Goal: Information Seeking & Learning: Learn about a topic

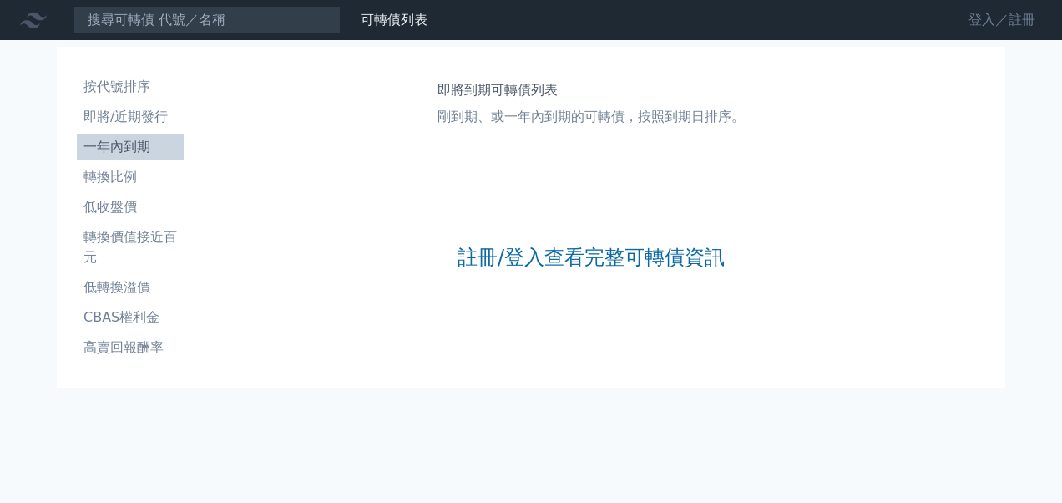
click at [979, 23] on link "登入／註冊" at bounding box center [1002, 20] width 94 height 27
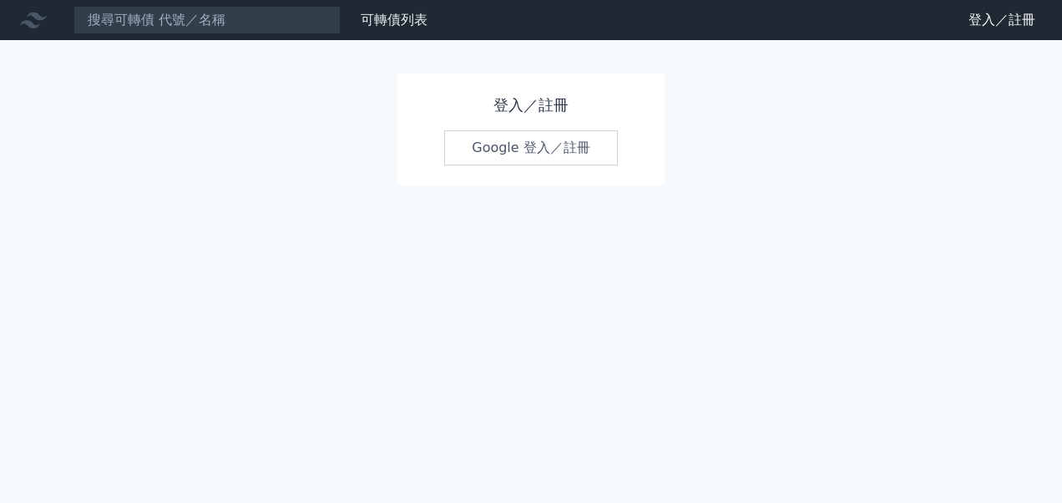
click at [524, 147] on link "Google 登入／註冊" at bounding box center [531, 147] width 174 height 35
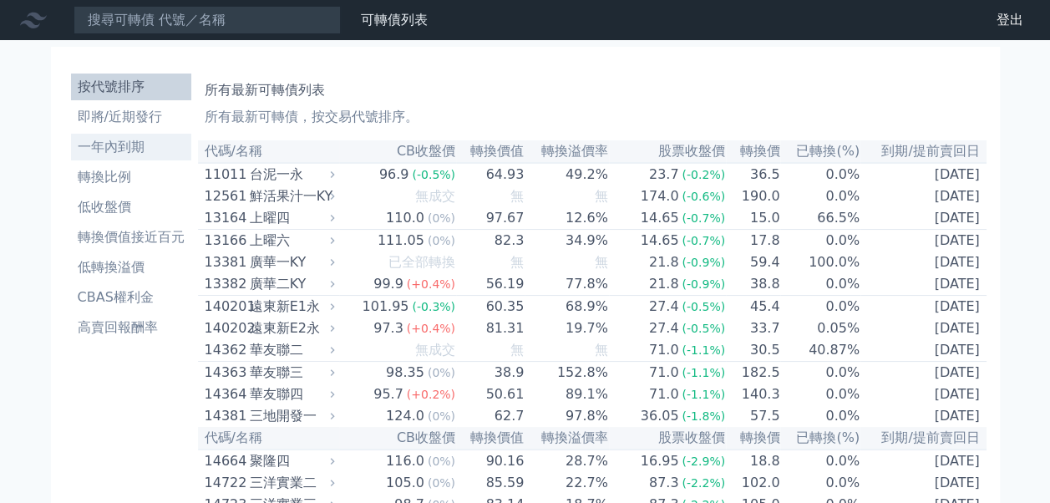
click at [139, 149] on li "一年內到期" at bounding box center [131, 147] width 120 height 20
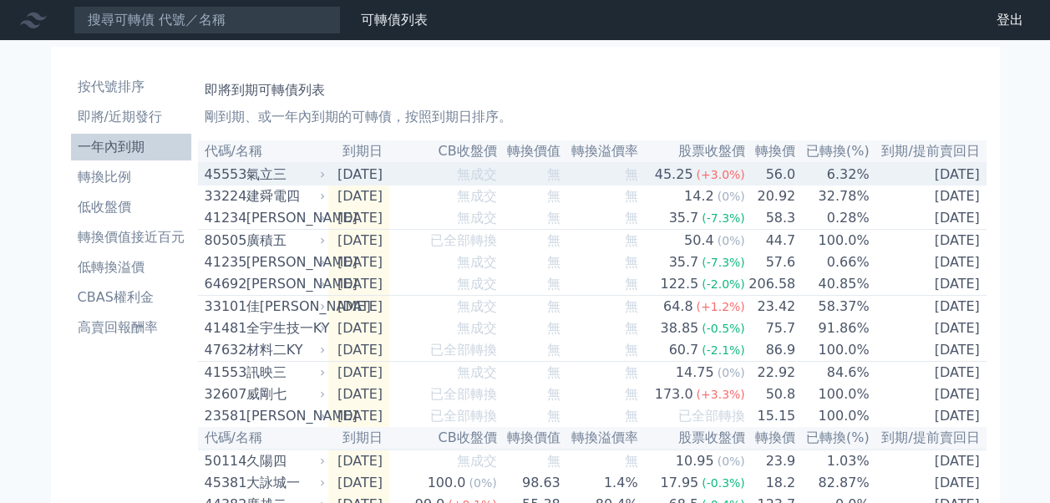
click at [269, 172] on div "氣立三" at bounding box center [283, 174] width 75 height 20
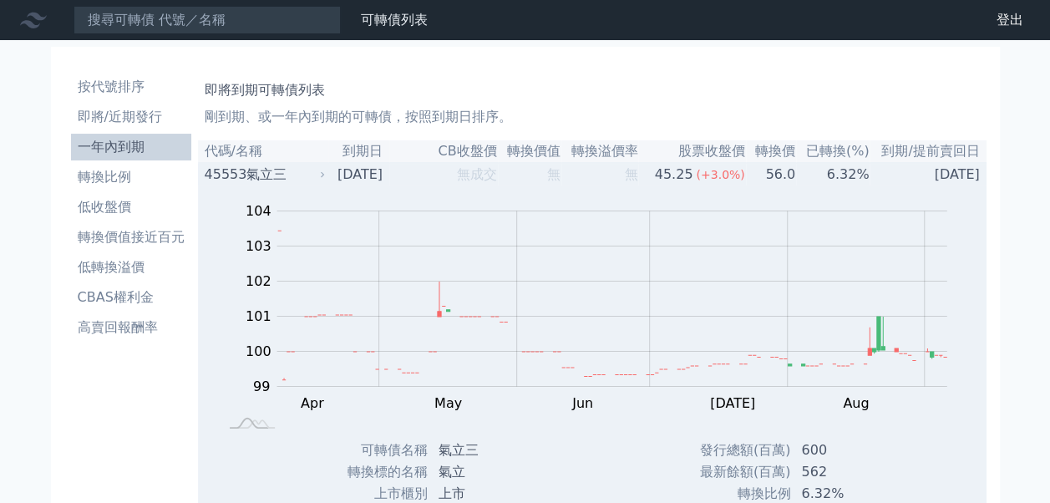
click at [933, 180] on td "[DATE]" at bounding box center [927, 174] width 116 height 23
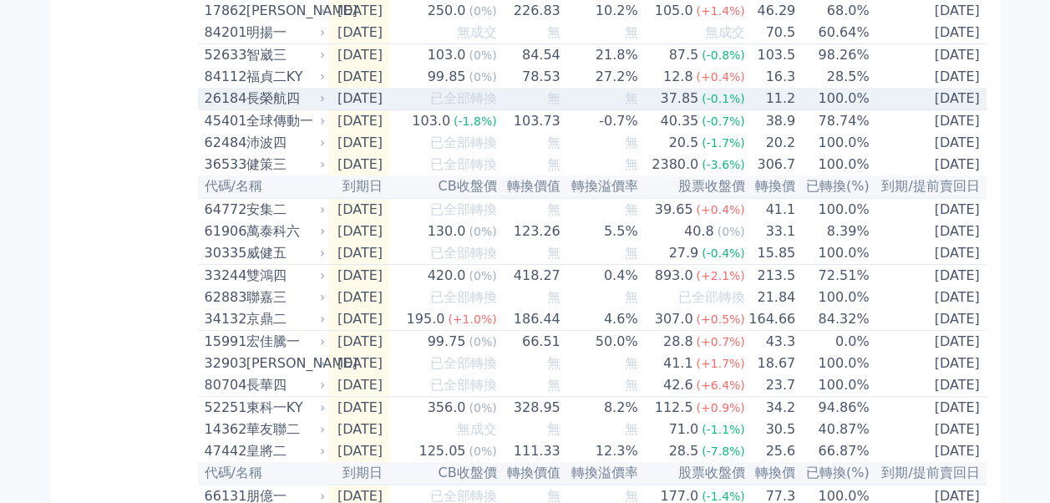
scroll to position [539, 0]
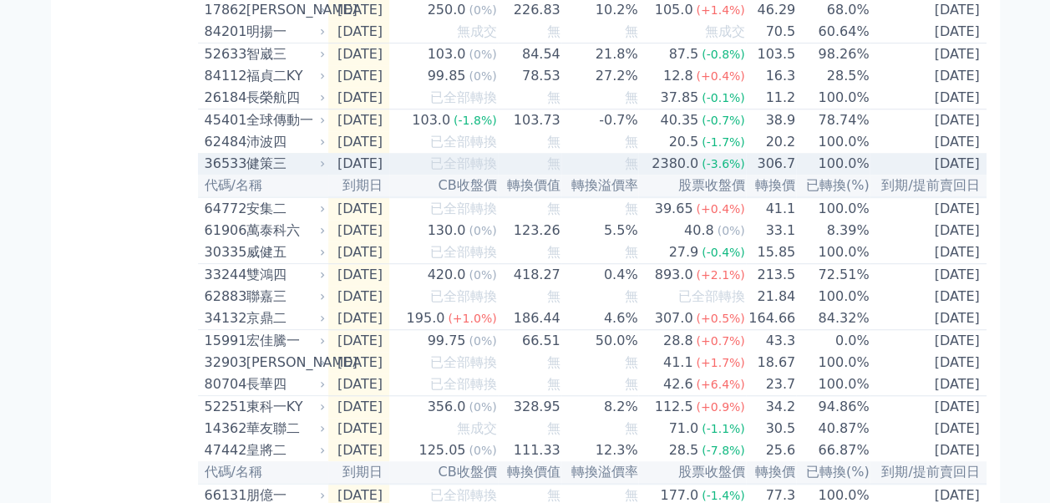
click at [925, 175] on td "[DATE]" at bounding box center [927, 164] width 116 height 22
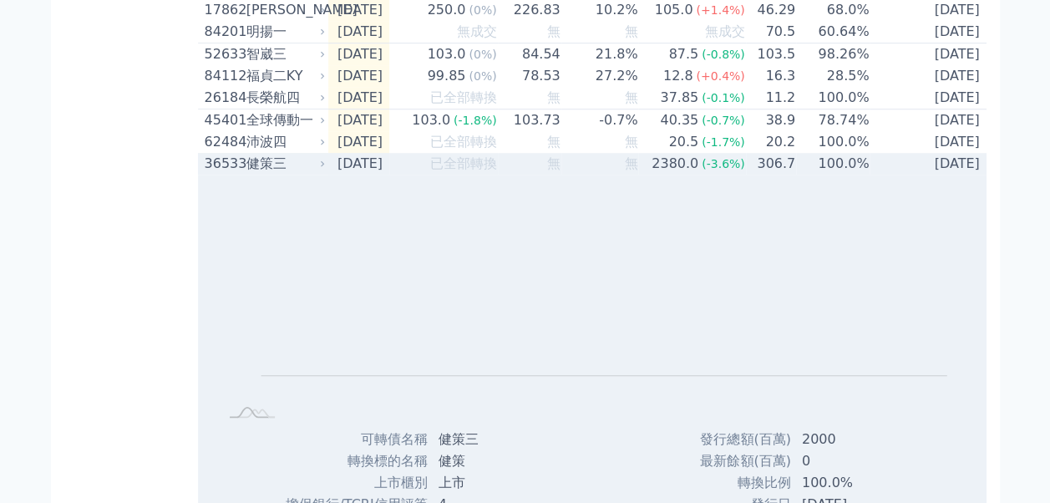
click at [950, 175] on td "[DATE]" at bounding box center [927, 164] width 116 height 22
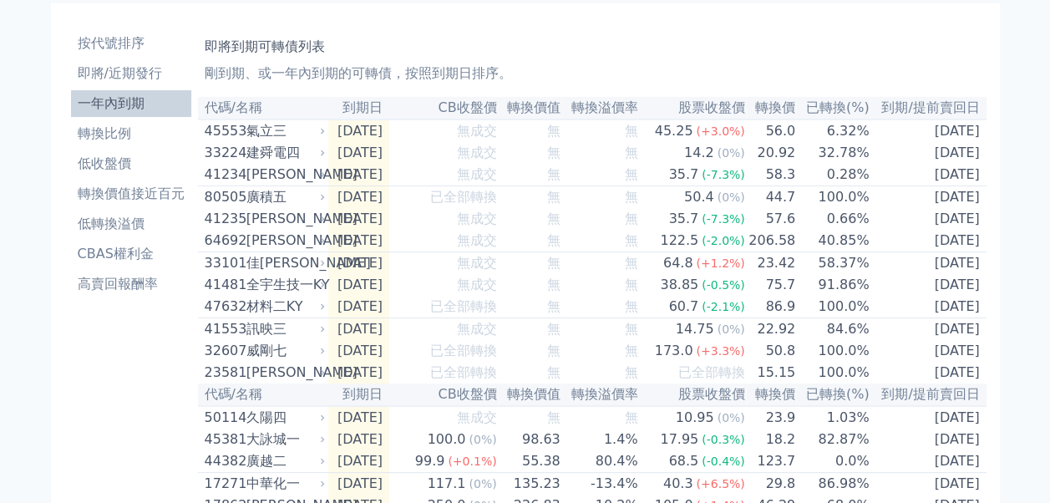
scroll to position [0, 0]
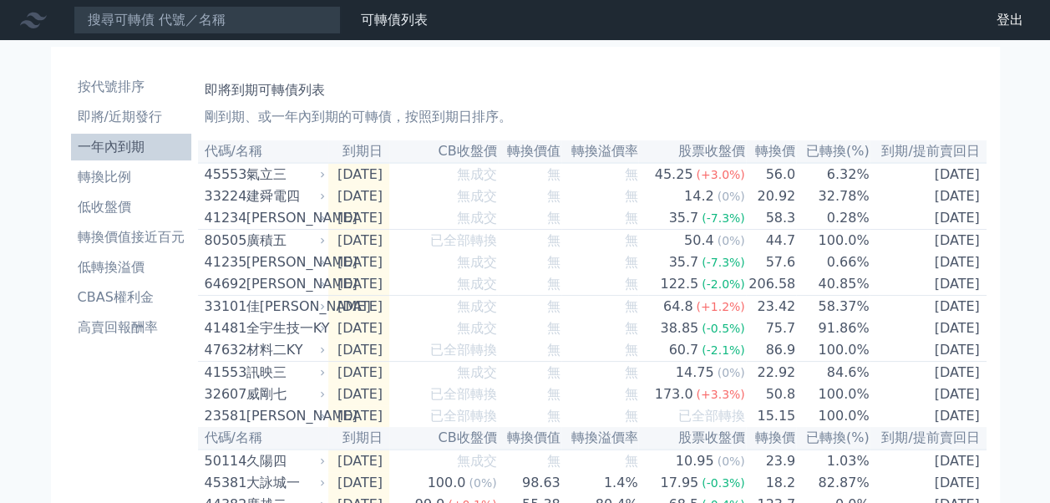
click at [843, 151] on th "已轉換(%)" at bounding box center [832, 151] width 73 height 23
click at [132, 233] on li "轉換價值接近百元" at bounding box center [131, 237] width 120 height 20
